Goal: Task Accomplishment & Management: Manage account settings

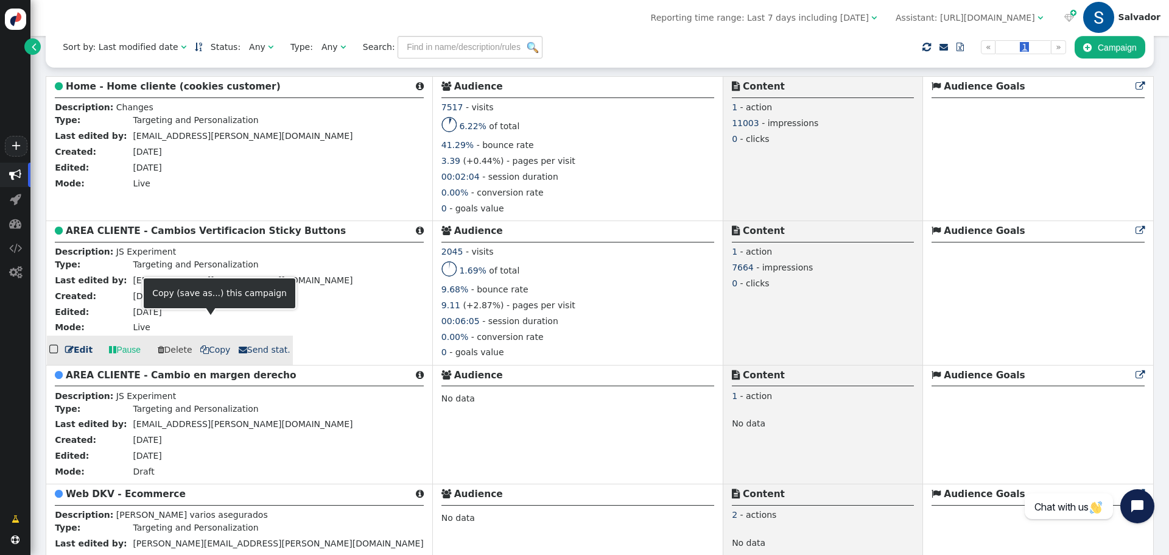
scroll to position [365, 0]
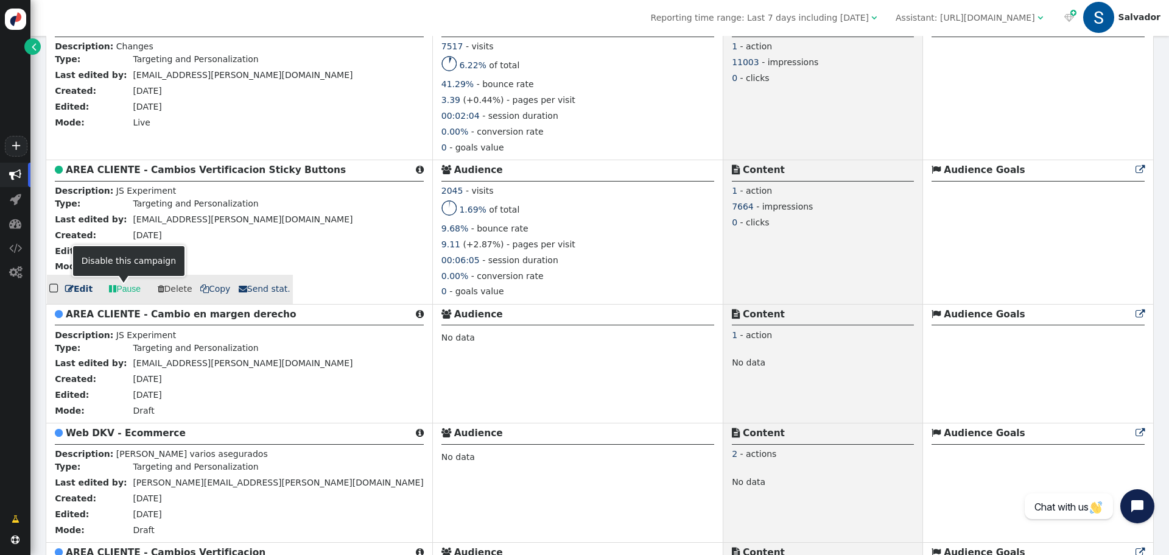
click at [121, 293] on link " Pause" at bounding box center [124, 289] width 49 height 22
click at [161, 174] on b "AREA CLIENTE - Cambios Vertificacion Sticky Buttons" at bounding box center [206, 169] width 280 height 11
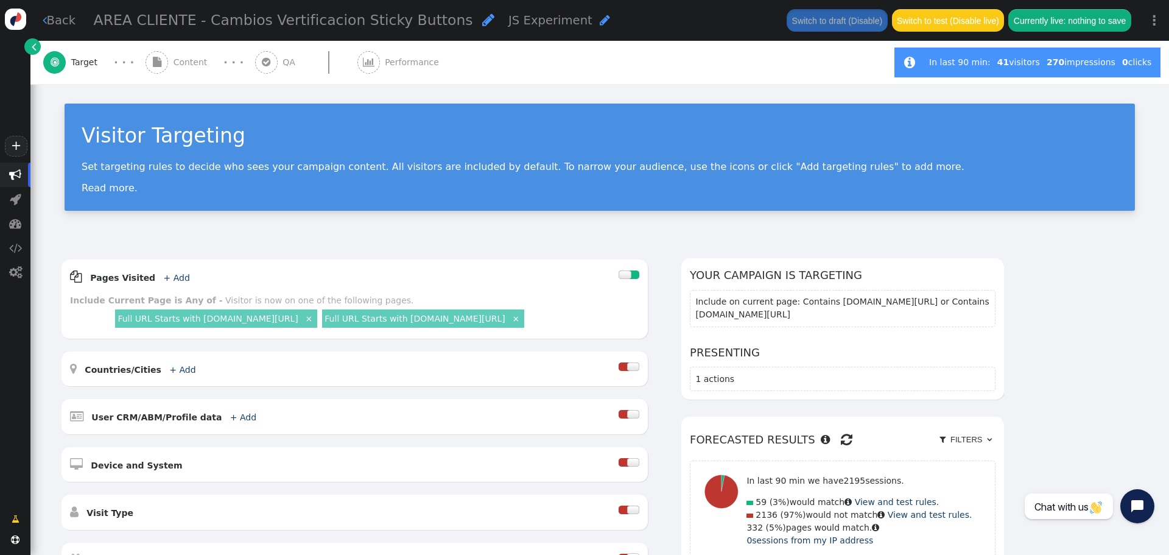
click at [825, 22] on button "Switch to draft (Disable)" at bounding box center [837, 20] width 100 height 22
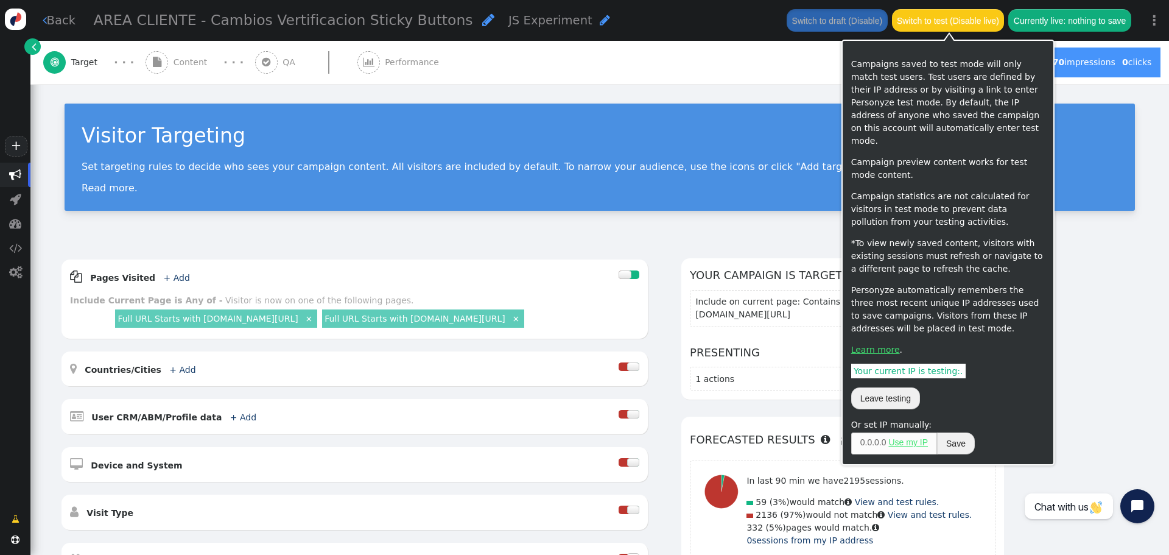
click at [950, 23] on button "Switch to test (Disable live)" at bounding box center [948, 20] width 113 height 22
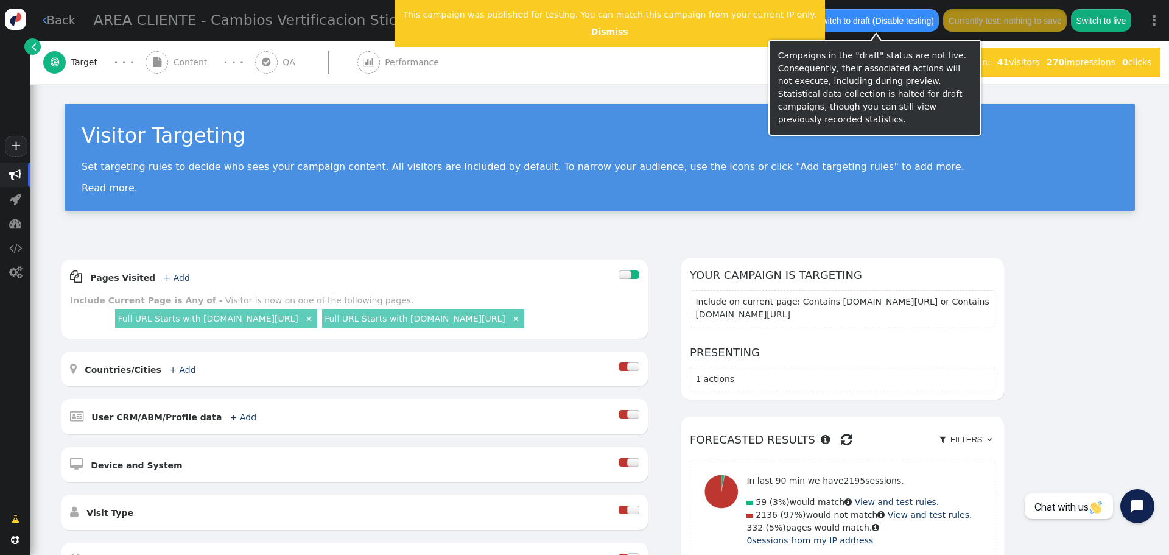
click at [866, 19] on button "Switch to draft (Disable testing)" at bounding box center [875, 20] width 128 height 22
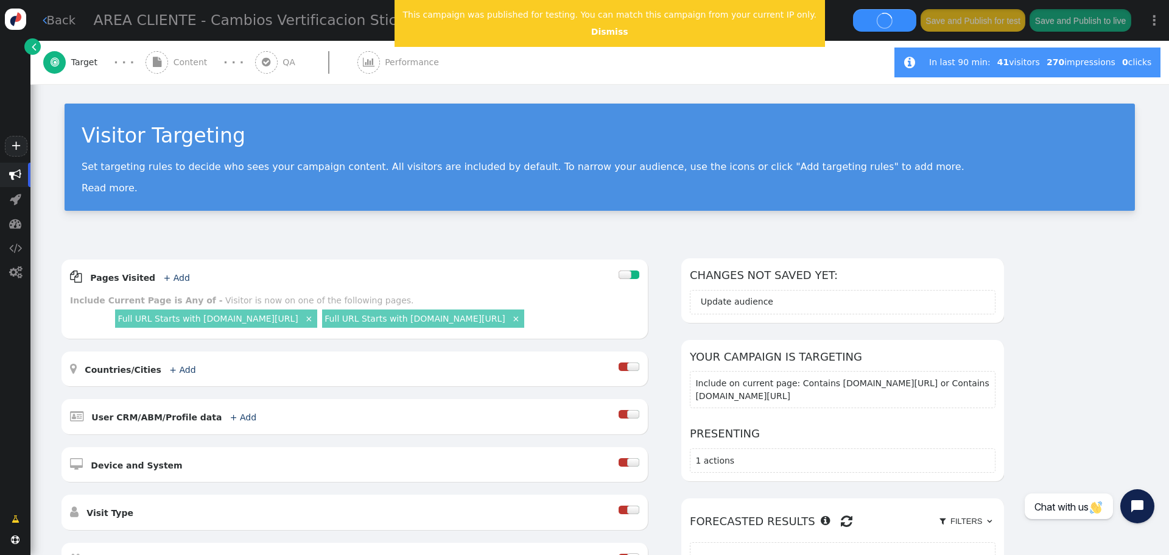
drag, startPoint x: 598, startPoint y: 35, endPoint x: 609, endPoint y: 33, distance: 11.1
click at [598, 35] on link "Dismiss" at bounding box center [609, 32] width 37 height 10
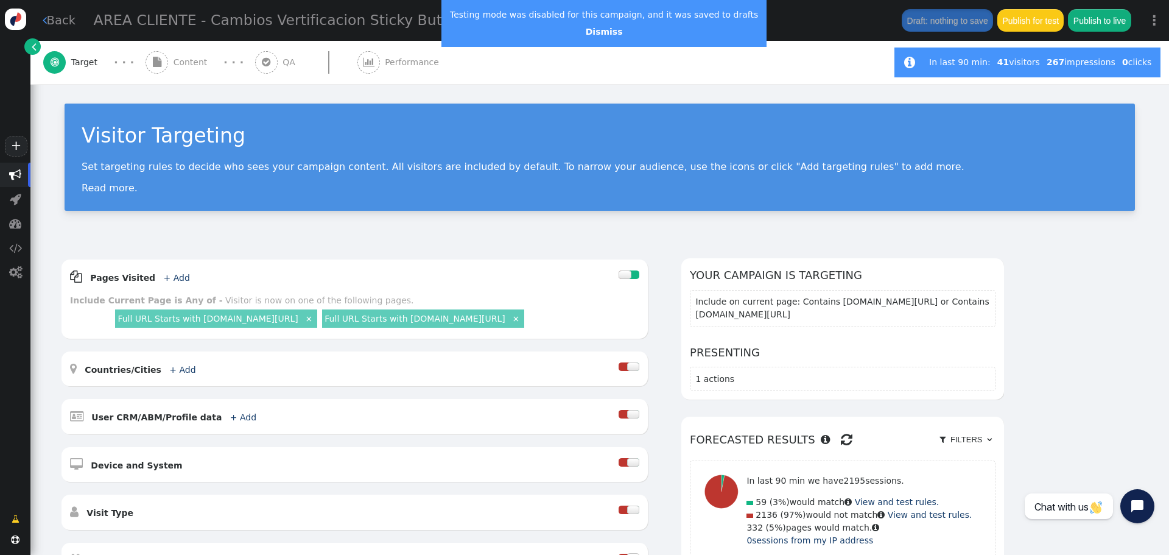
click at [747, 57] on div " Target · · ·  Content · · ·  QA  Performance" at bounding box center [462, 62] width 838 height 43
click at [61, 21] on link " Back" at bounding box center [59, 21] width 33 height 18
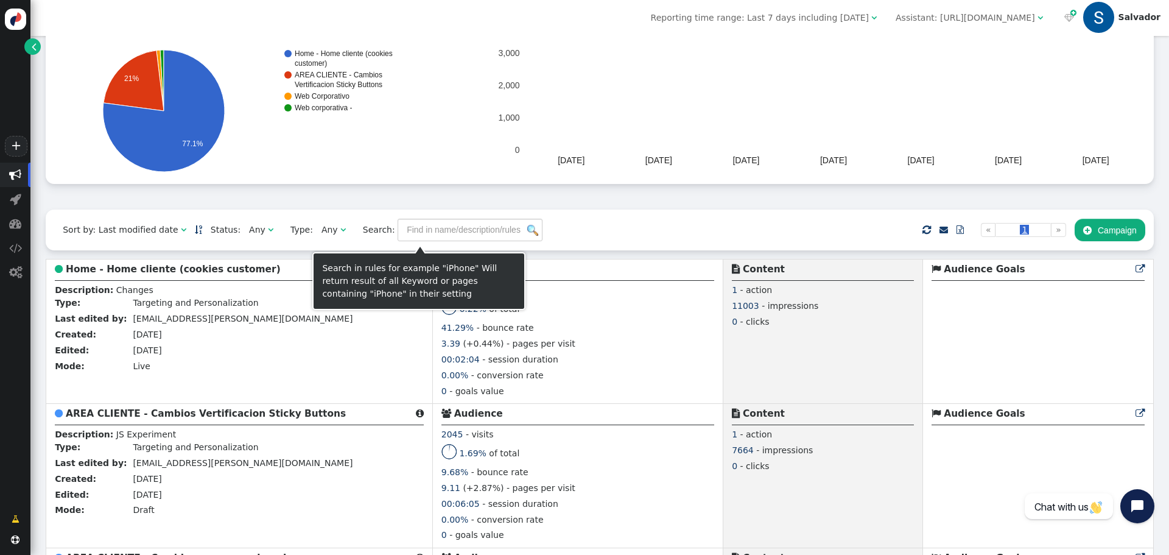
scroll to position [183, 0]
